Goal: Information Seeking & Learning: Learn about a topic

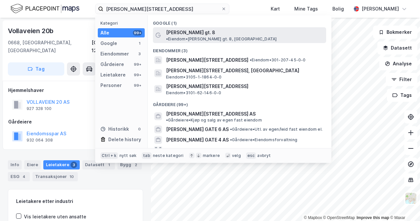
type input "[PERSON_NAME][STREET_ADDRESS]"
click at [216, 29] on div "[PERSON_NAME] gt. 8 • Eiendom • [PERSON_NAME] gt. 8, [GEOGRAPHIC_DATA]" at bounding box center [245, 35] width 159 height 13
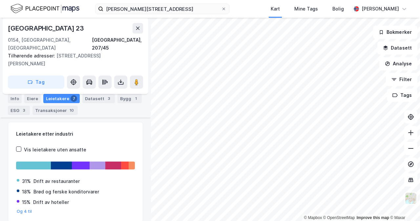
scroll to position [178, 0]
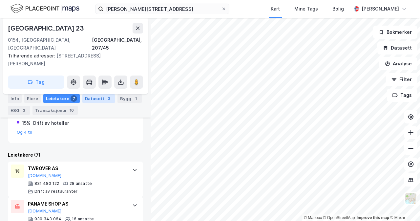
click at [95, 99] on div "Datasett 3" at bounding box center [98, 98] width 33 height 9
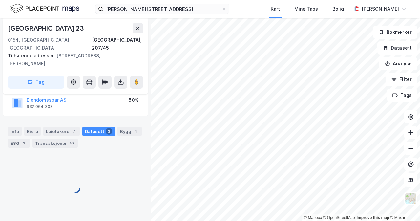
scroll to position [96, 0]
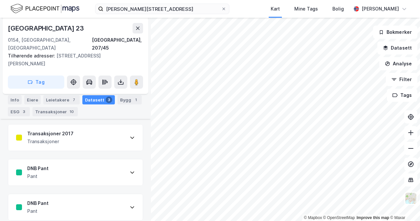
click at [93, 195] on div "DNB Pant Pant" at bounding box center [75, 207] width 135 height 26
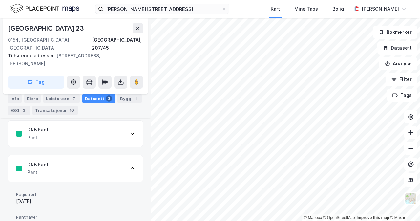
scroll to position [102, 0]
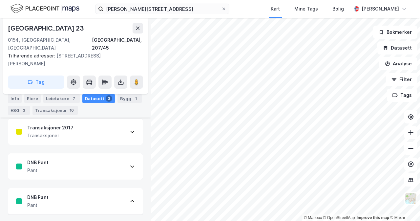
click at [97, 158] on div "DNB Pant Pant" at bounding box center [75, 166] width 135 height 26
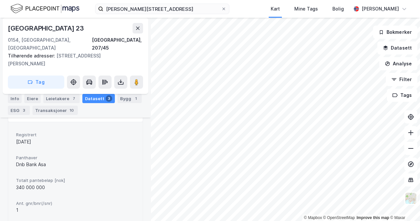
scroll to position [398, 0]
